Goal: Browse casually

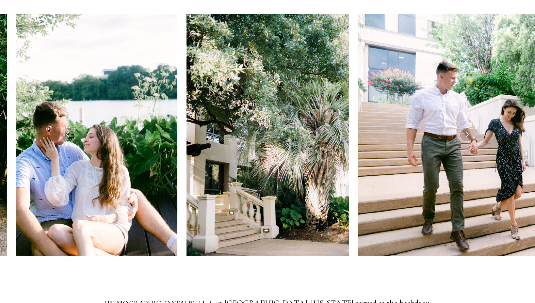
scroll to position [134, 0]
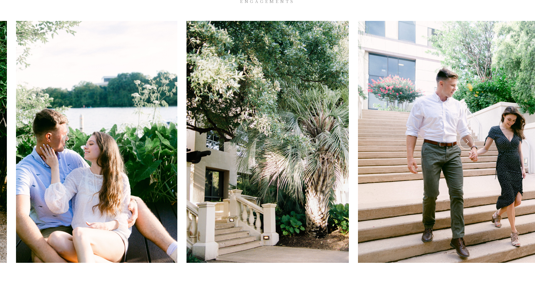
click at [469, 137] on icon at bounding box center [466, 141] width 6 height 9
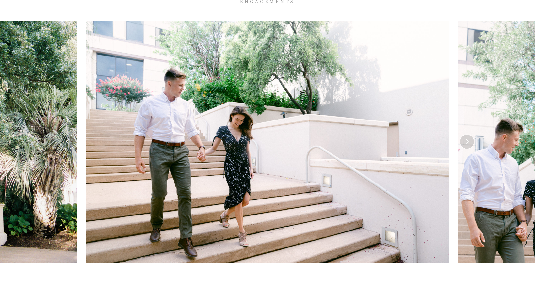
click at [469, 137] on icon at bounding box center [466, 141] width 6 height 9
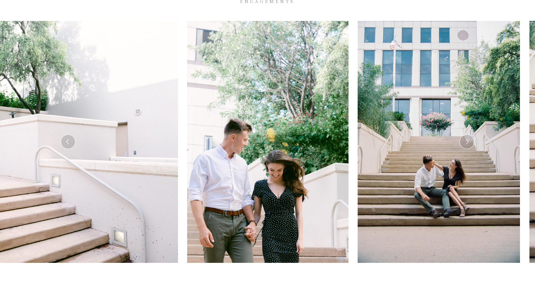
click at [469, 137] on icon at bounding box center [466, 141] width 6 height 9
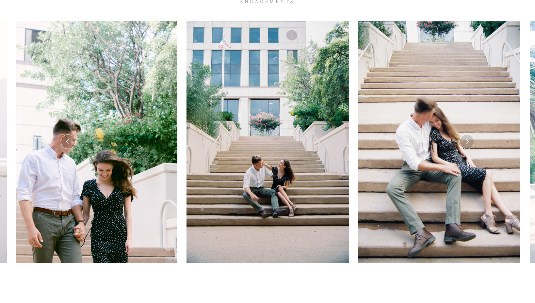
click at [469, 137] on icon at bounding box center [466, 141] width 6 height 9
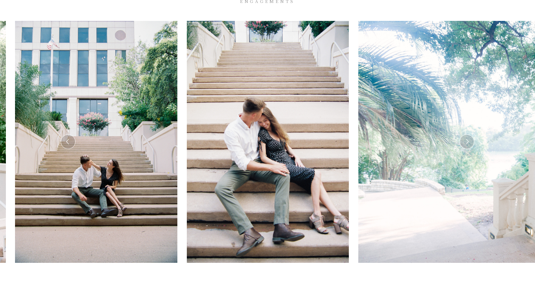
click at [469, 137] on icon at bounding box center [466, 141] width 6 height 9
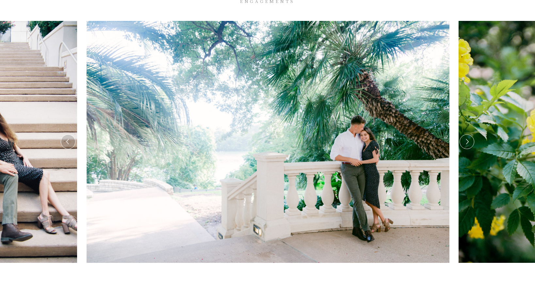
click at [469, 137] on icon at bounding box center [466, 141] width 6 height 9
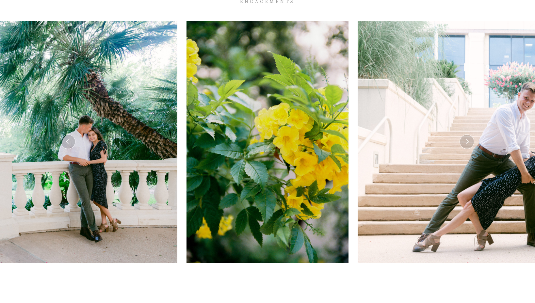
click at [469, 137] on icon at bounding box center [466, 141] width 6 height 9
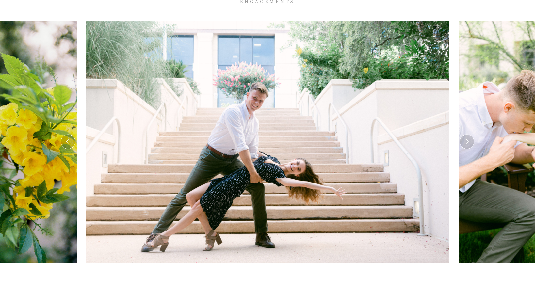
click at [469, 137] on icon at bounding box center [466, 141] width 6 height 9
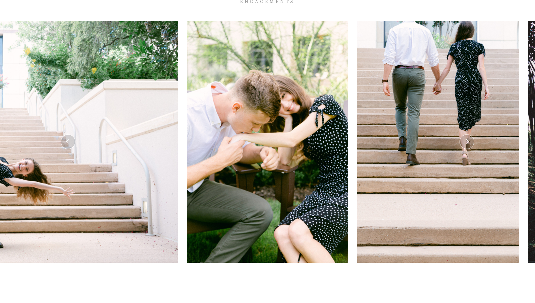
click at [469, 137] on icon at bounding box center [466, 141] width 6 height 9
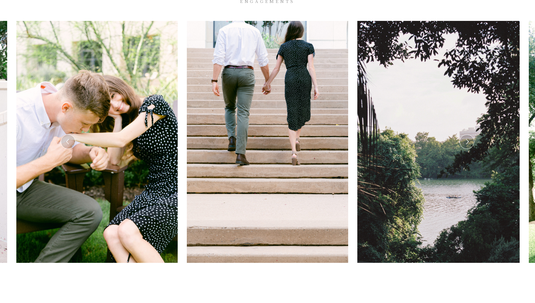
click at [469, 137] on icon at bounding box center [466, 141] width 6 height 9
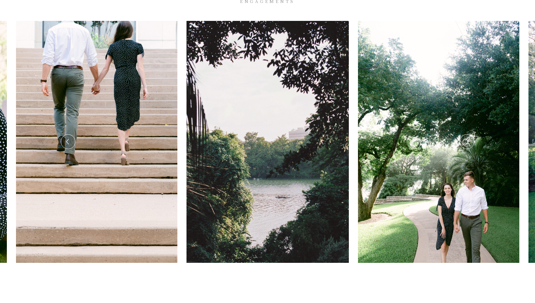
click at [469, 137] on icon at bounding box center [466, 141] width 6 height 9
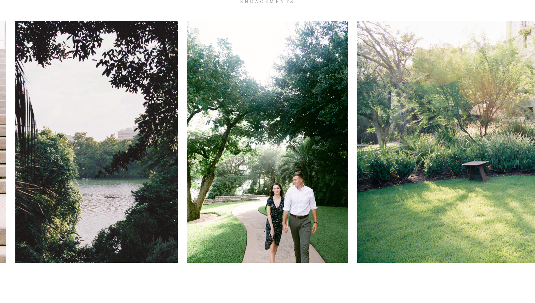
click at [469, 137] on icon at bounding box center [466, 141] width 6 height 9
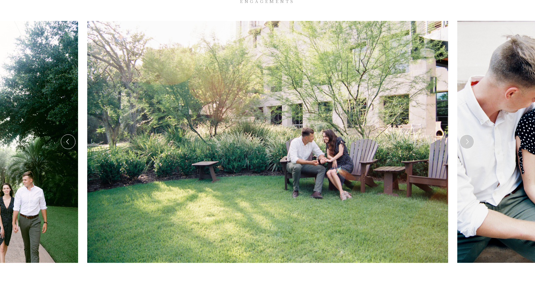
click at [469, 137] on icon at bounding box center [466, 141] width 6 height 9
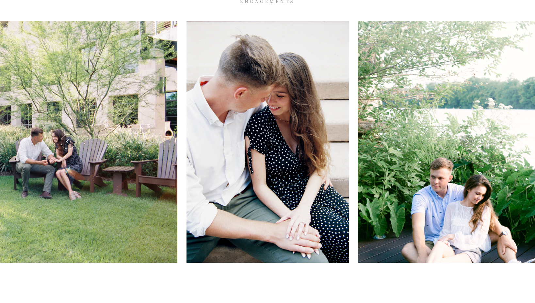
click at [469, 137] on icon at bounding box center [466, 141] width 6 height 9
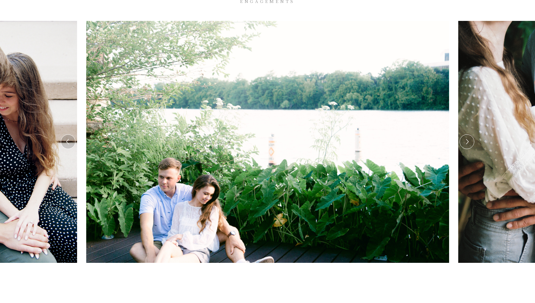
click at [469, 137] on icon at bounding box center [466, 141] width 6 height 9
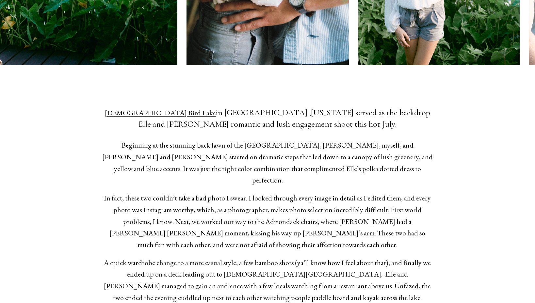
scroll to position [387, 0]
